Goal: Transaction & Acquisition: Purchase product/service

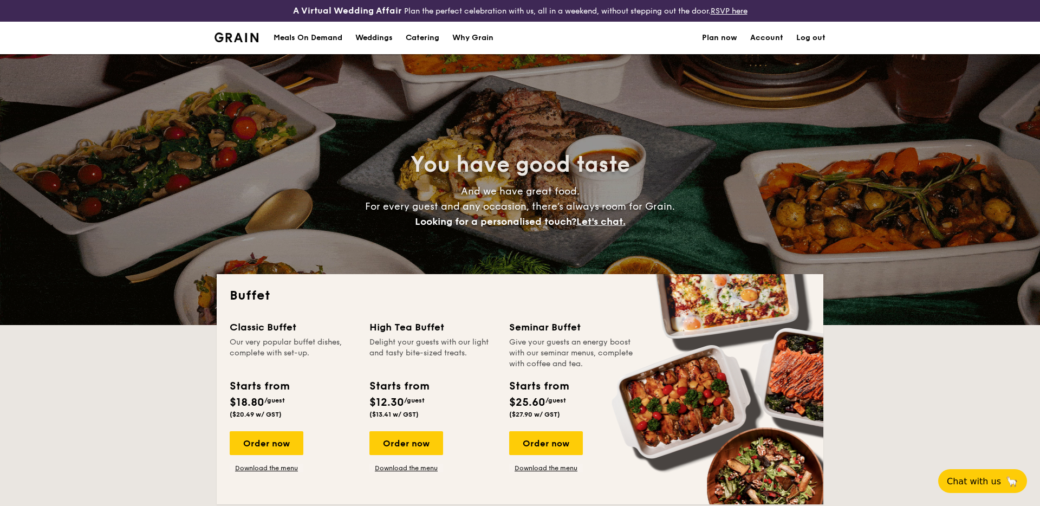
select select
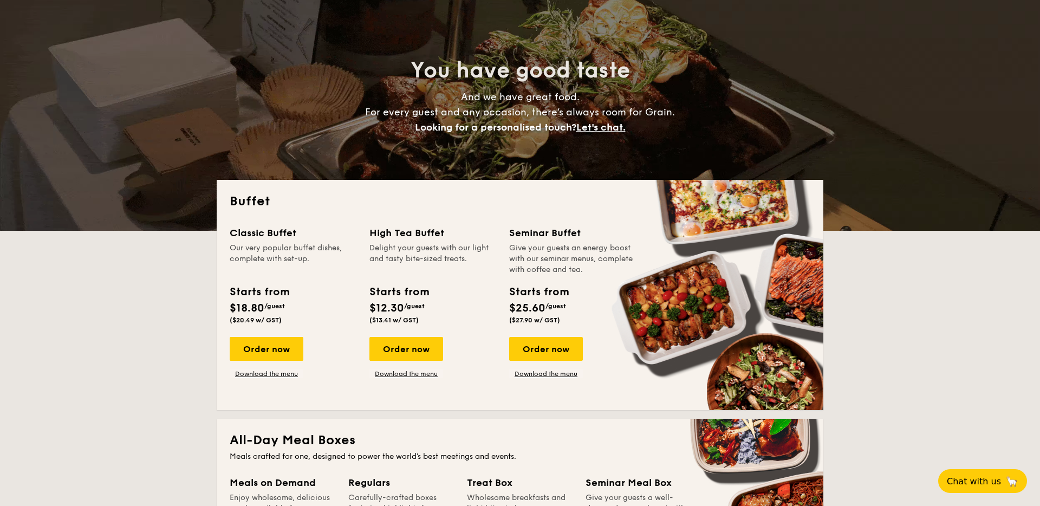
click at [281, 337] on div "Order now" at bounding box center [267, 349] width 74 height 24
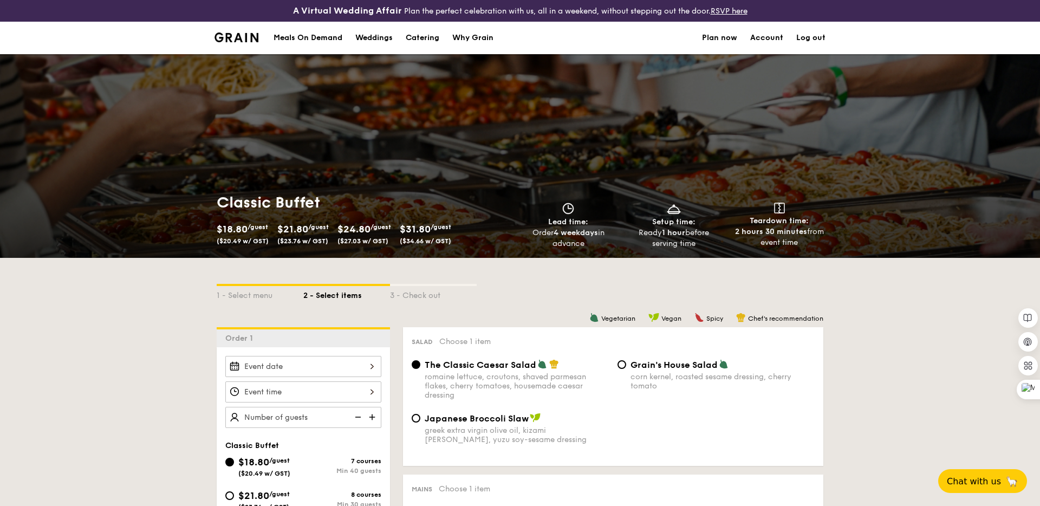
click at [312, 359] on div at bounding box center [303, 366] width 156 height 21
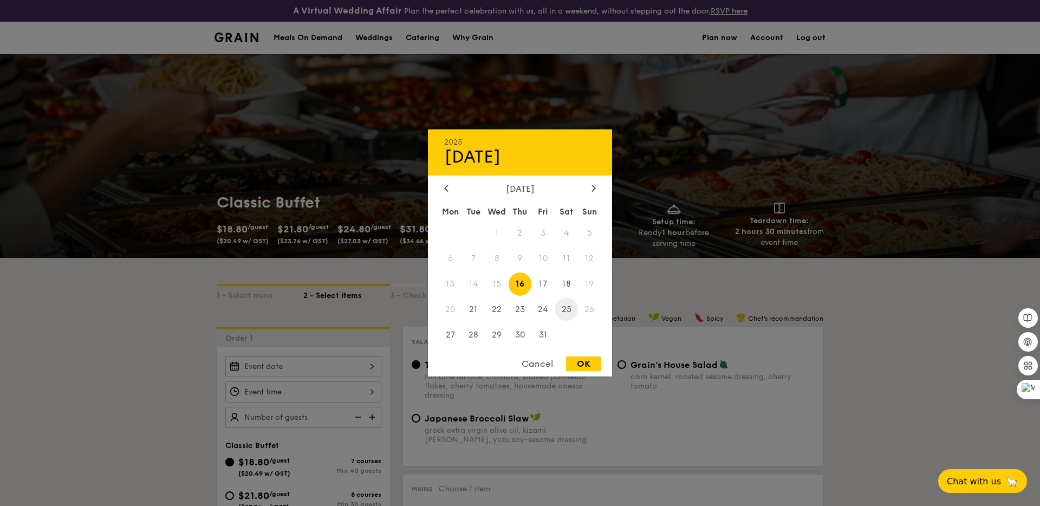
click at [565, 310] on span "25" at bounding box center [565, 308] width 23 height 23
click at [583, 362] on div "OK" at bounding box center [583, 363] width 35 height 15
type input "[DATE]"
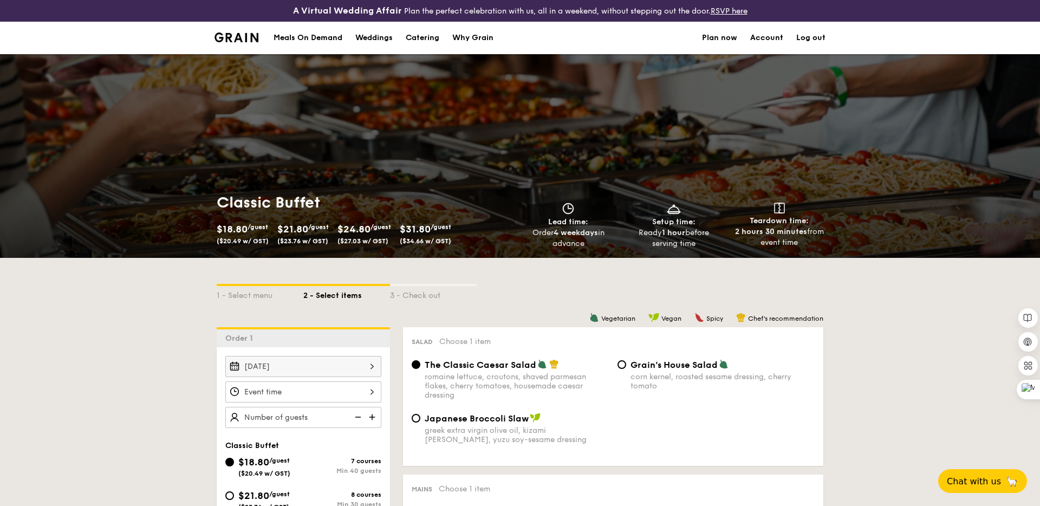
click at [344, 392] on div at bounding box center [303, 391] width 156 height 21
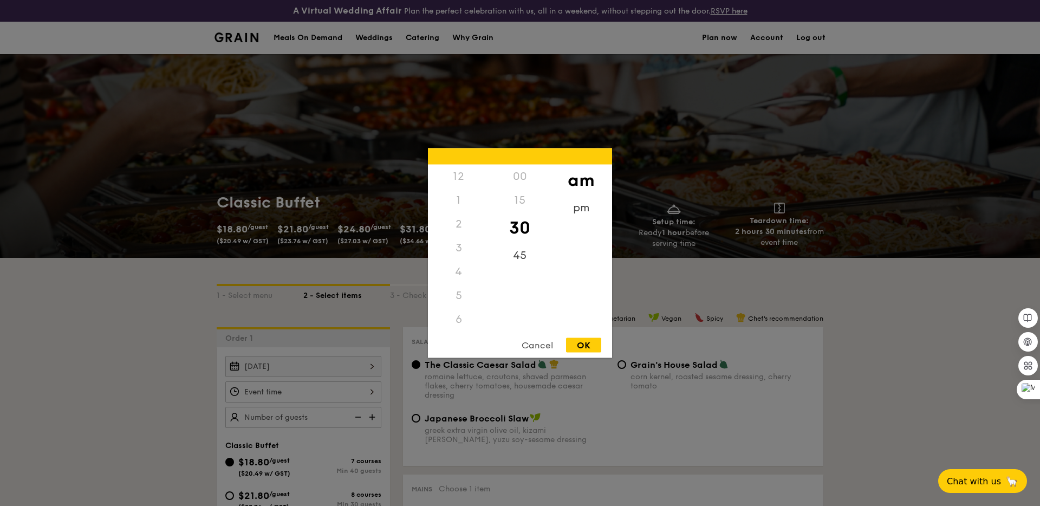
scroll to position [119, 0]
click at [576, 347] on div "OK" at bounding box center [583, 345] width 35 height 15
type input "10:30AM"
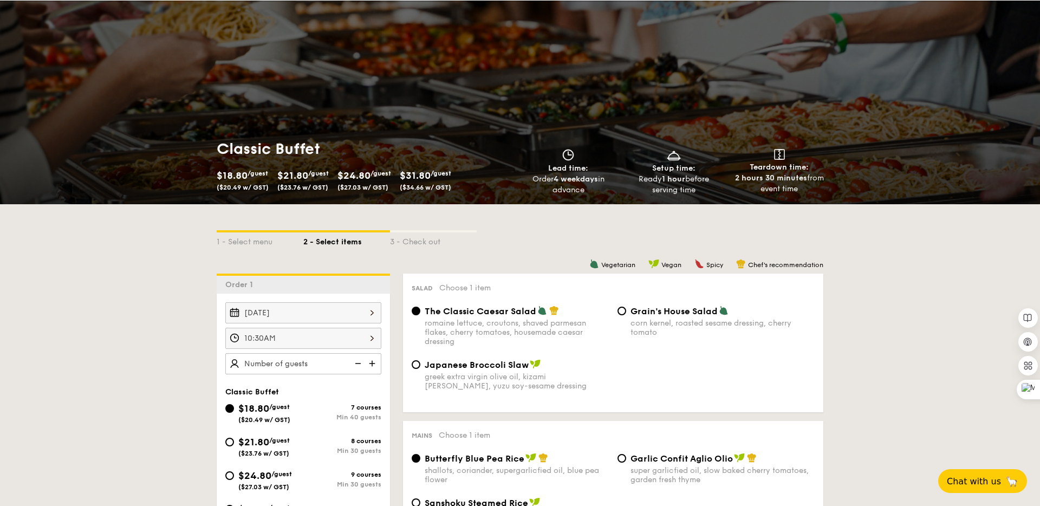
scroll to position [76, 0]
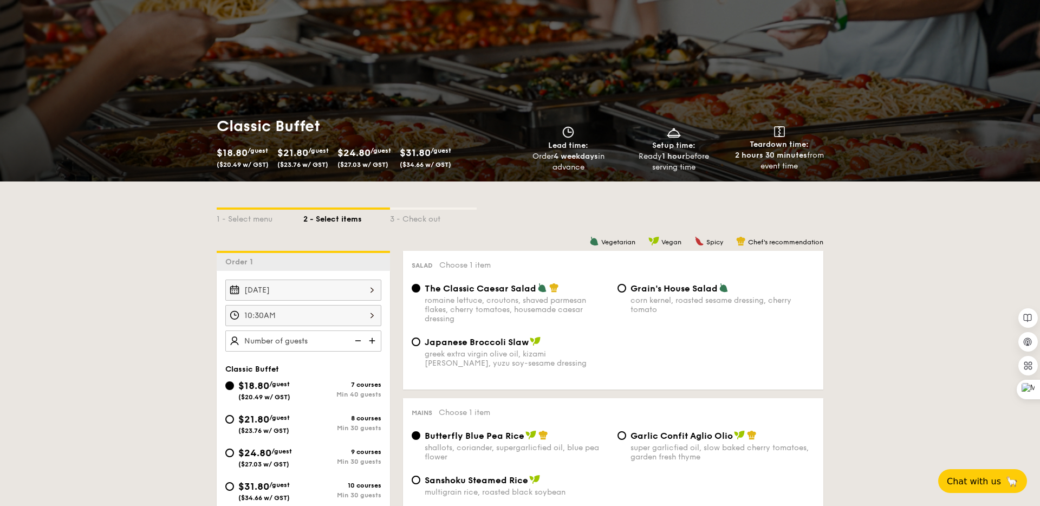
click at [369, 339] on img at bounding box center [373, 340] width 16 height 21
type input "40 guests"
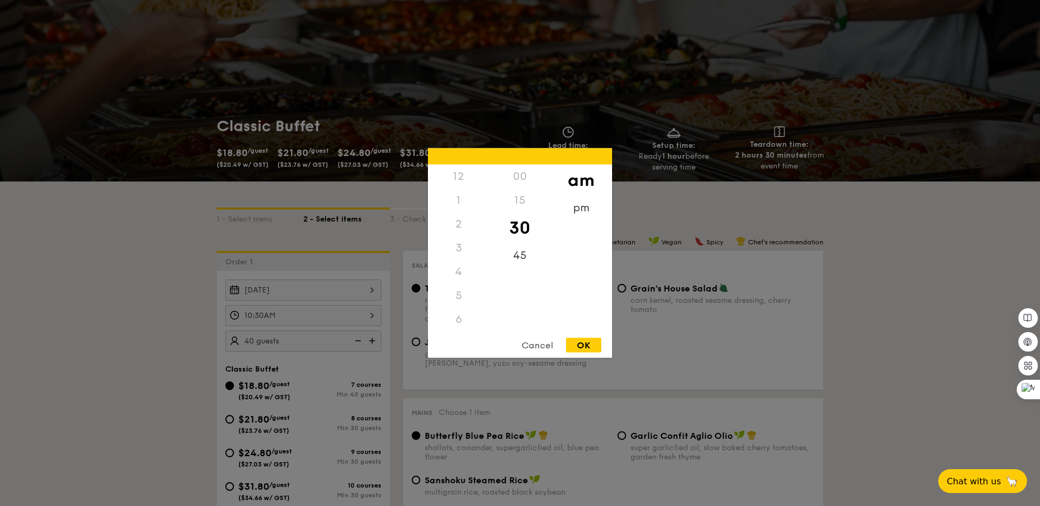
click at [345, 314] on div "10:30AM 12 1 2 3 4 5 6 7 8 9 10 11 00 15 30 45 am pm Cancel OK" at bounding box center [303, 315] width 156 height 21
click at [458, 326] on div "11" at bounding box center [458, 330] width 61 height 31
click at [572, 345] on div "OK" at bounding box center [583, 345] width 35 height 15
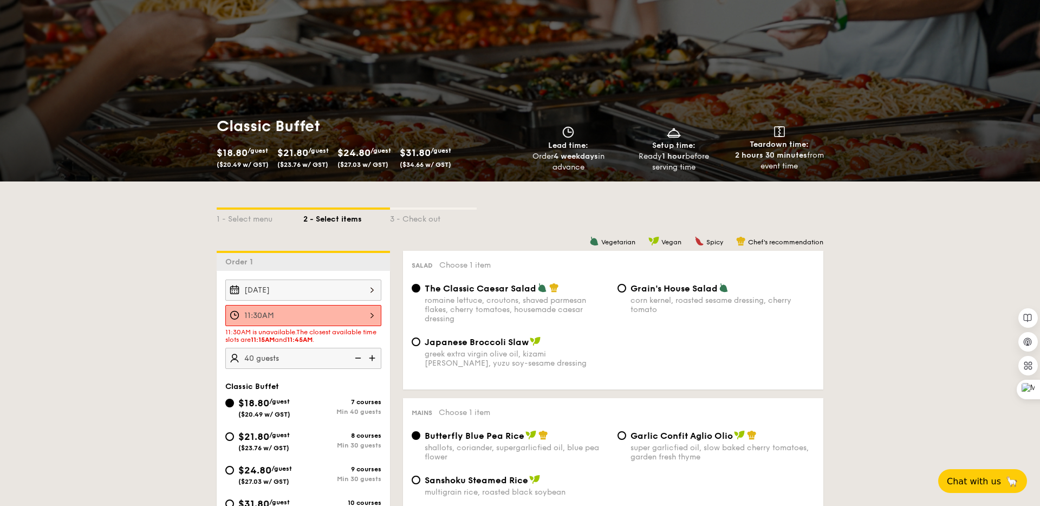
click at [331, 324] on div "11:30AM" at bounding box center [303, 315] width 156 height 21
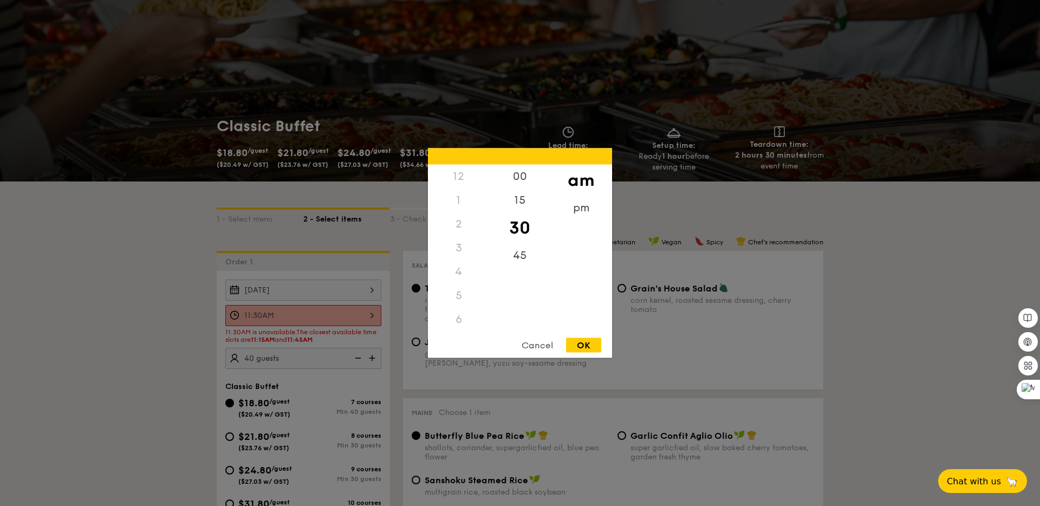
scroll to position [128, 0]
click at [518, 198] on div "15" at bounding box center [519, 203] width 61 height 31
click at [585, 343] on div "OK" at bounding box center [583, 345] width 35 height 15
type input "11:15AM"
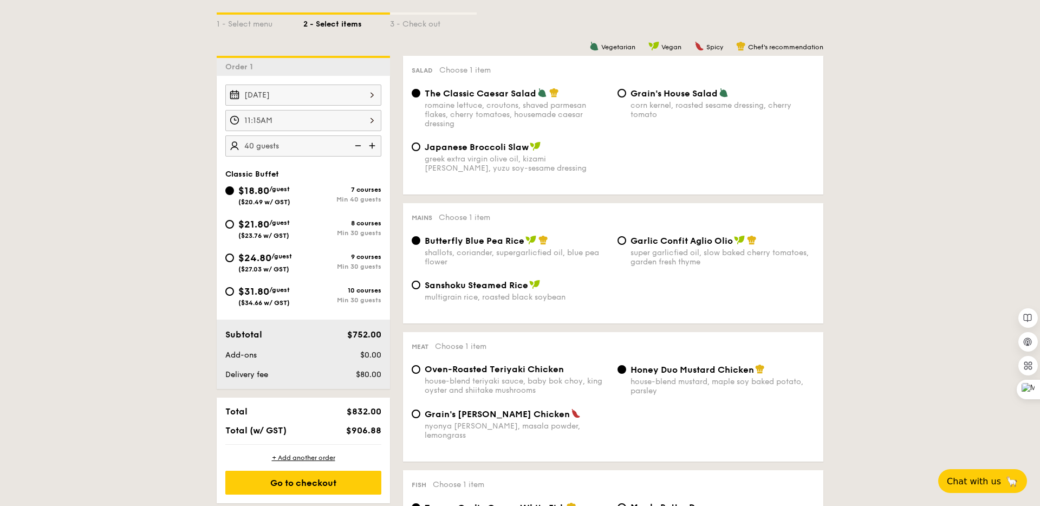
scroll to position [272, 0]
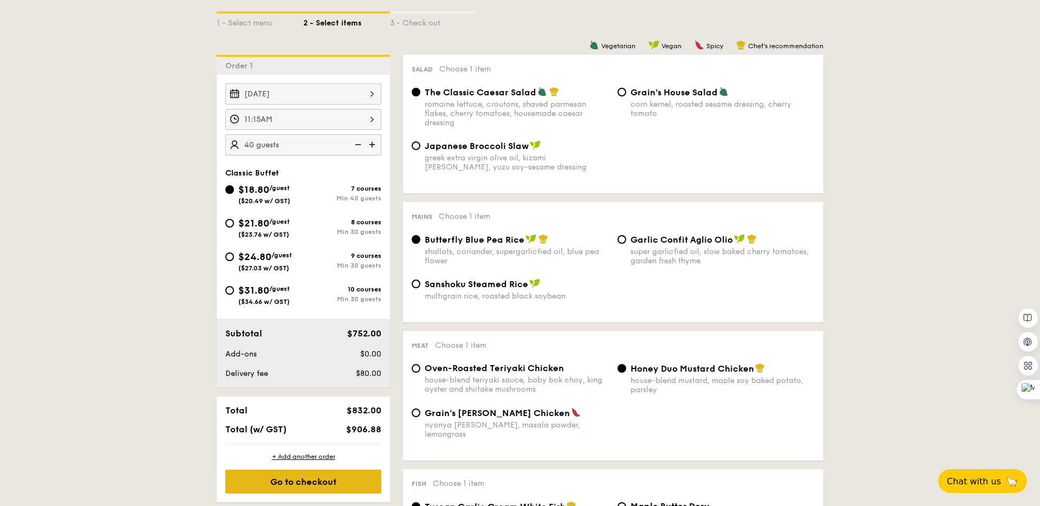
click at [349, 482] on div "Go to checkout" at bounding box center [303, 481] width 156 height 24
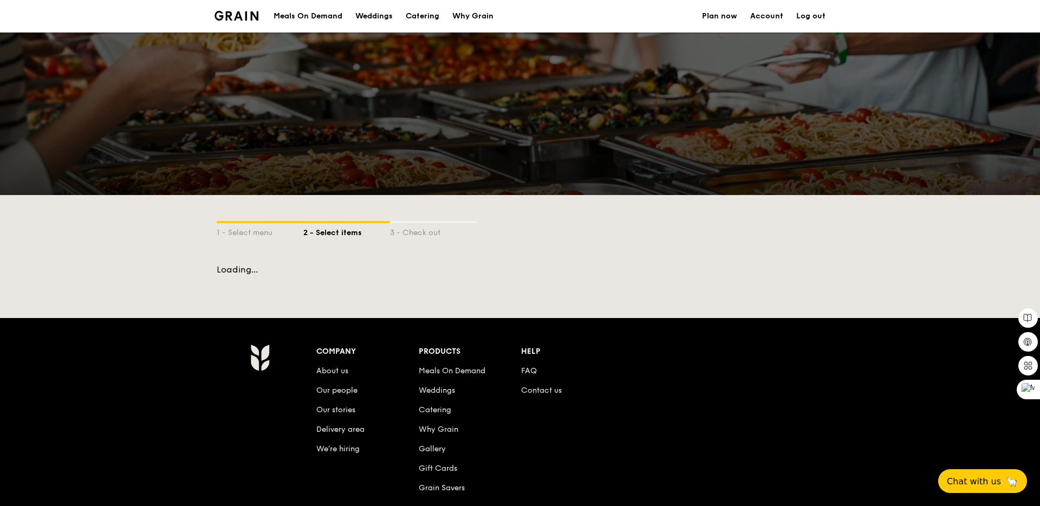
scroll to position [154, 0]
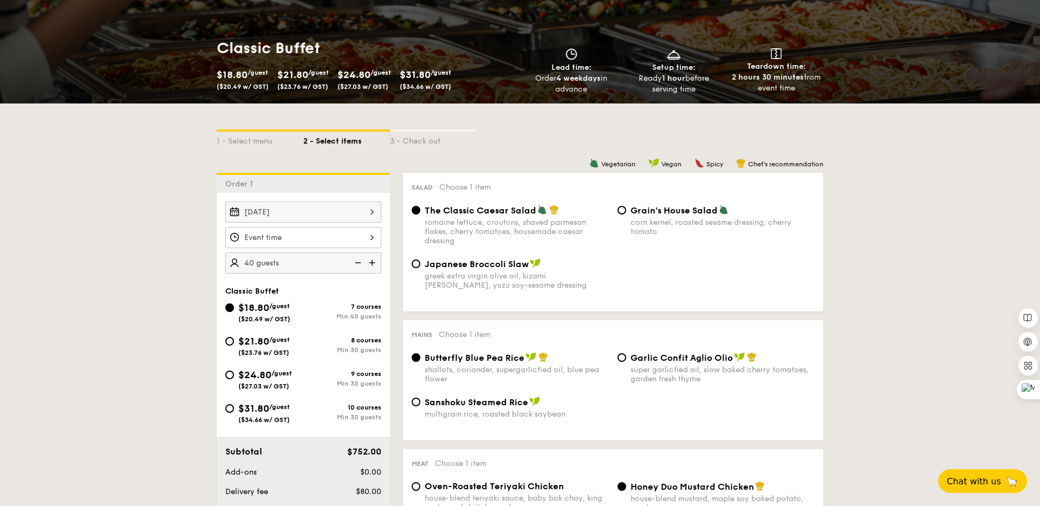
click at [329, 349] on div "Min 30 guests" at bounding box center [342, 350] width 78 height 8
click at [234, 345] on input "$21.80 /guest ($23.76 w/ GST) 8 courses Min 30 guests" at bounding box center [229, 341] width 9 height 9
radio input "true"
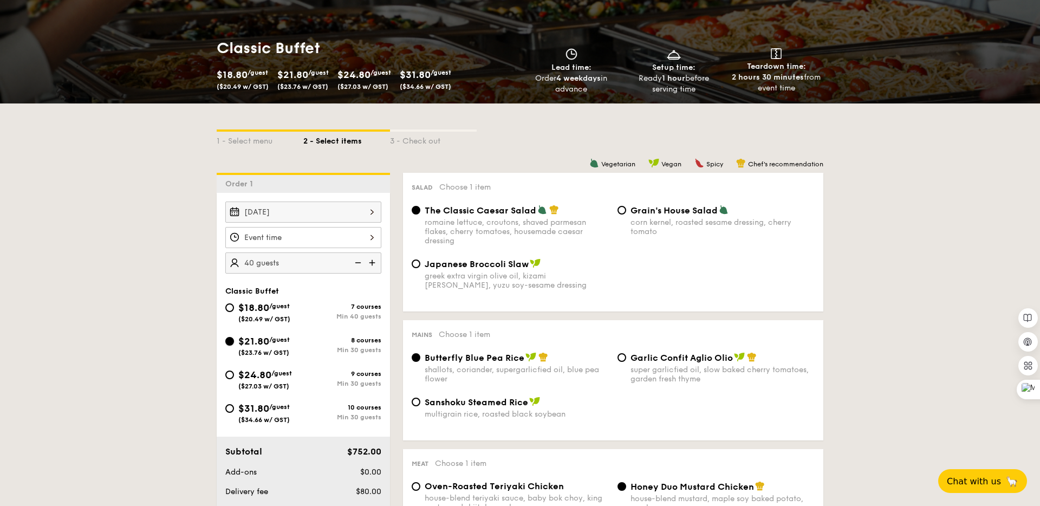
radio input "true"
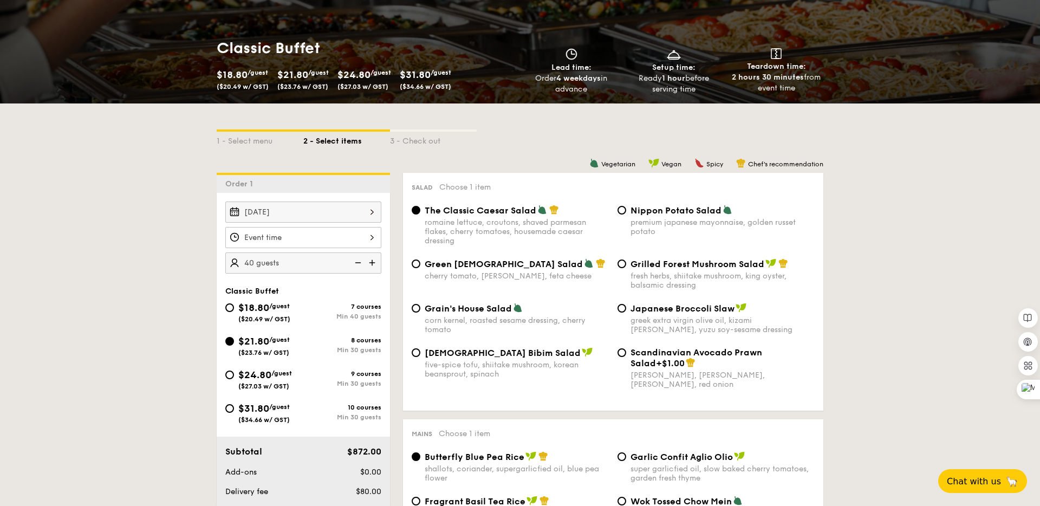
click at [325, 381] on div "Min 30 guests" at bounding box center [342, 384] width 78 height 8
click at [234, 379] on input "$24.80 /guest ($27.03 w/ GST) 9 courses Min 30 guests" at bounding box center [229, 374] width 9 height 9
radio input "true"
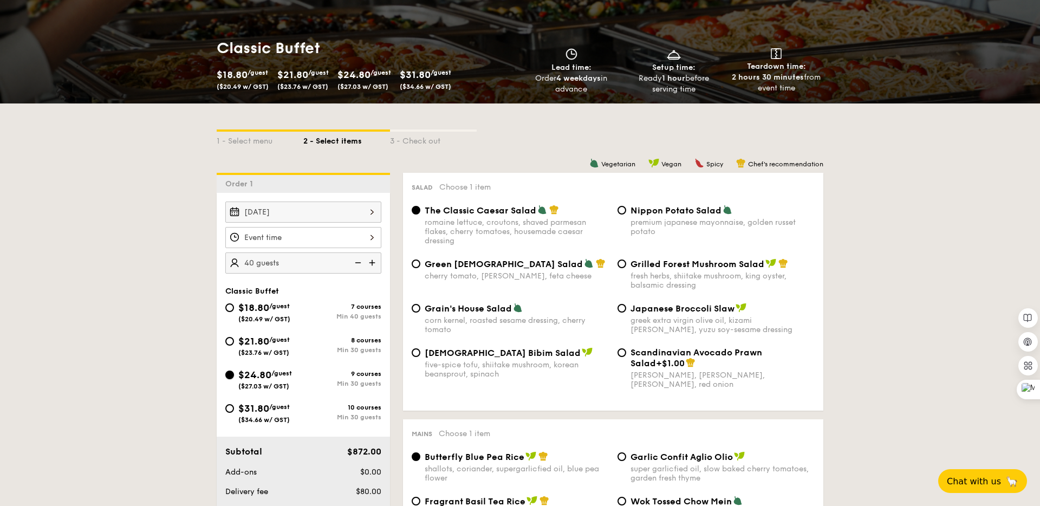
radio input "true"
